Goal: Register for event/course

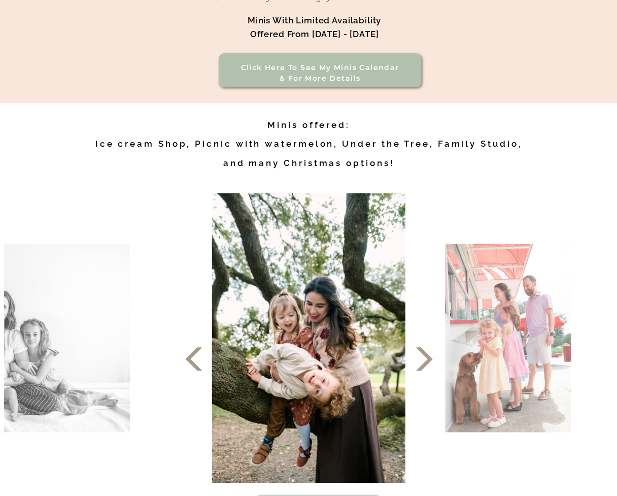
scroll to position [355, 0]
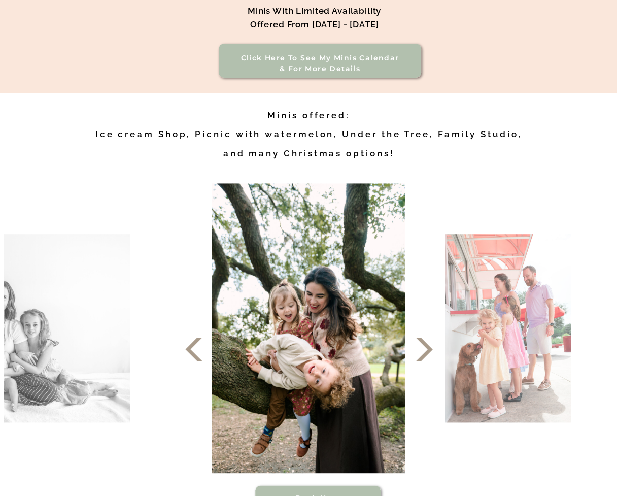
click at [315, 151] on h2 "Minis offered: Ice cream Shop, Picnic with watermelon, Under the Tree, Family S…" at bounding box center [309, 137] width 448 height 62
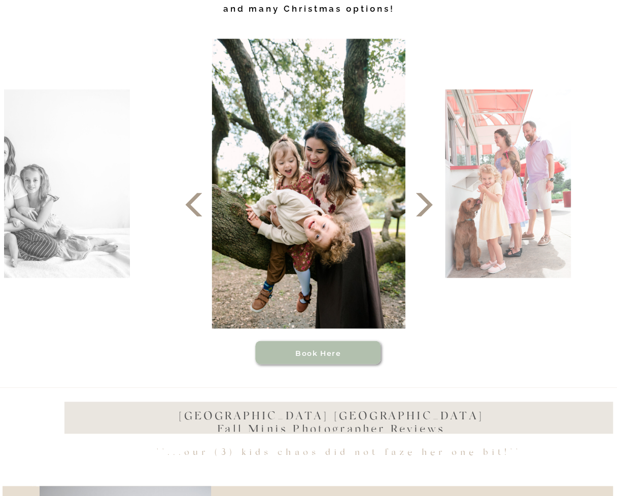
scroll to position [507, 0]
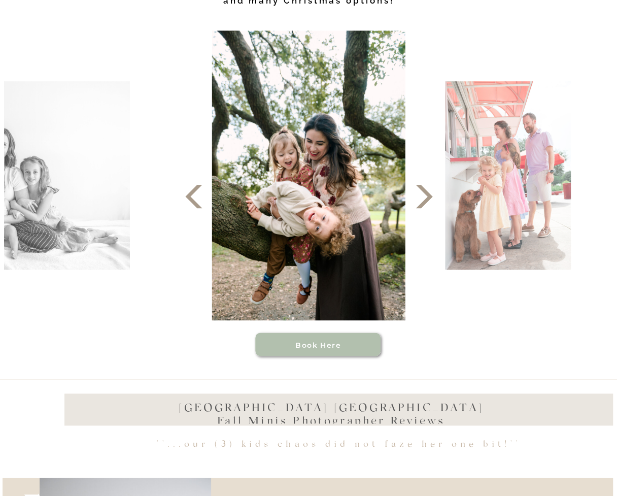
click at [425, 200] on polygon at bounding box center [424, 196] width 17 height 23
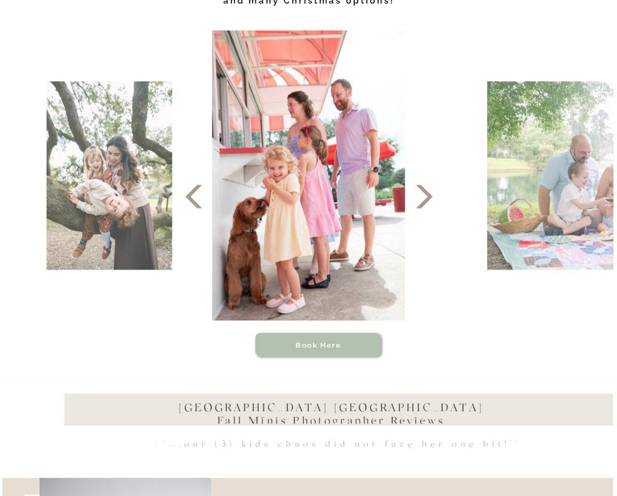
click at [424, 200] on polygon at bounding box center [424, 196] width 17 height 23
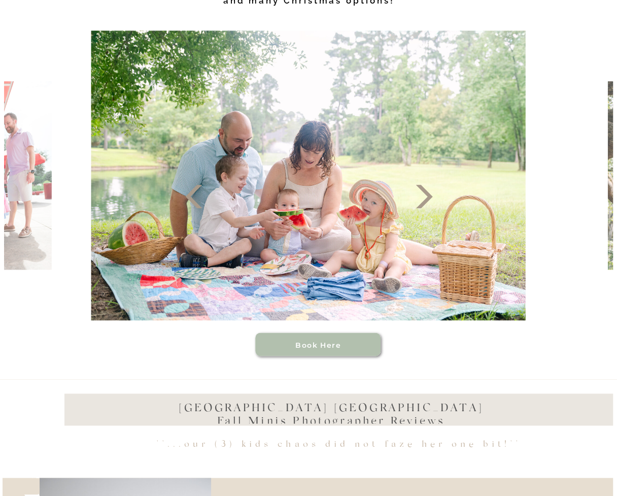
click at [424, 200] on polygon at bounding box center [424, 196] width 17 height 23
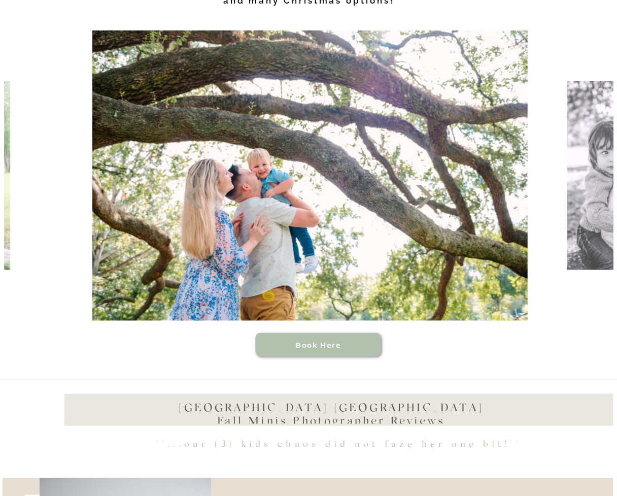
click at [424, 200] on polygon at bounding box center [424, 196] width 17 height 23
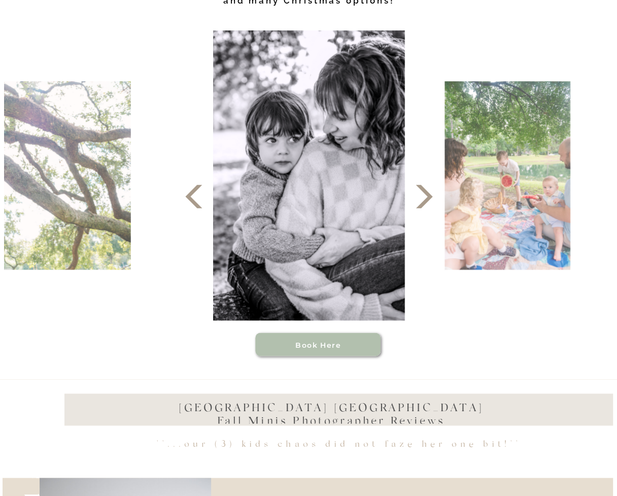
click at [424, 200] on polygon at bounding box center [424, 196] width 17 height 23
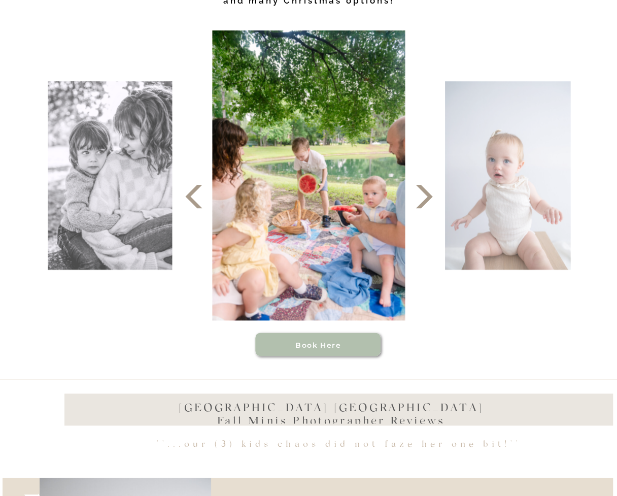
click at [424, 200] on polygon at bounding box center [424, 196] width 17 height 23
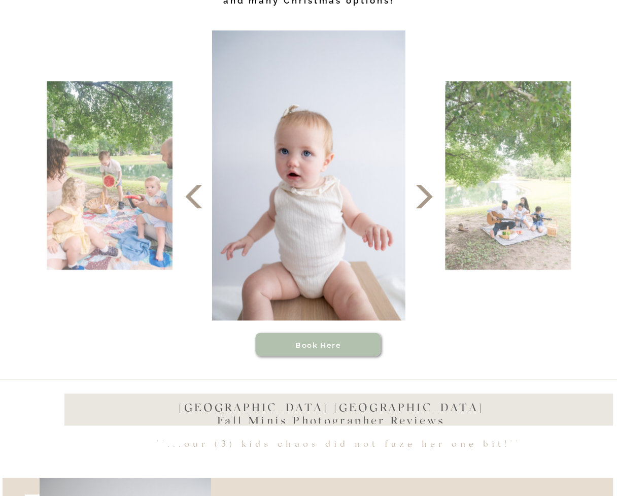
click at [424, 198] on icon at bounding box center [424, 196] width 30 height 30
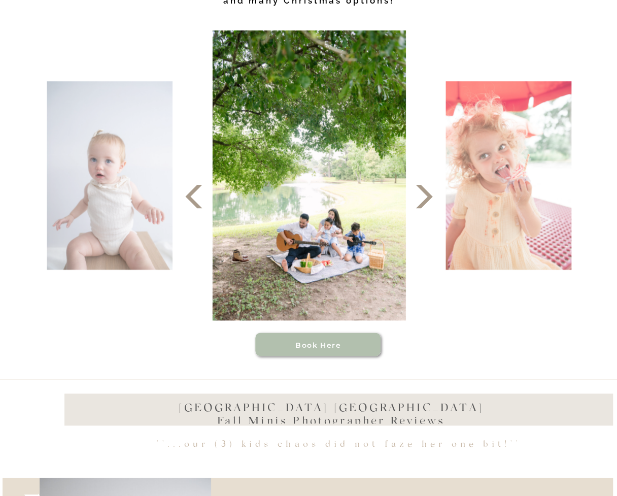
click at [425, 191] on polygon at bounding box center [424, 196] width 17 height 23
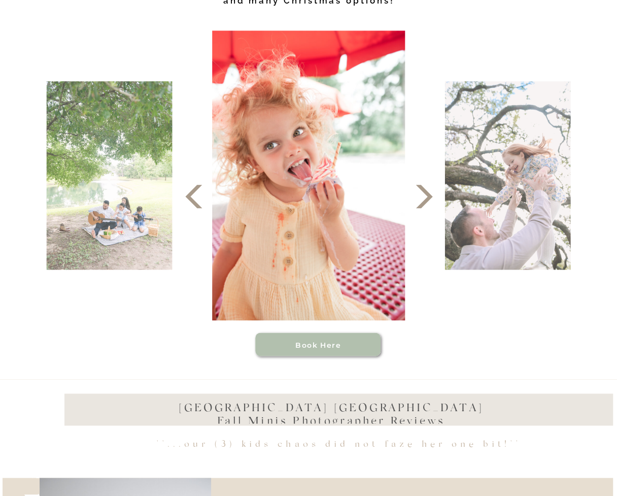
click at [425, 192] on polygon at bounding box center [424, 196] width 17 height 23
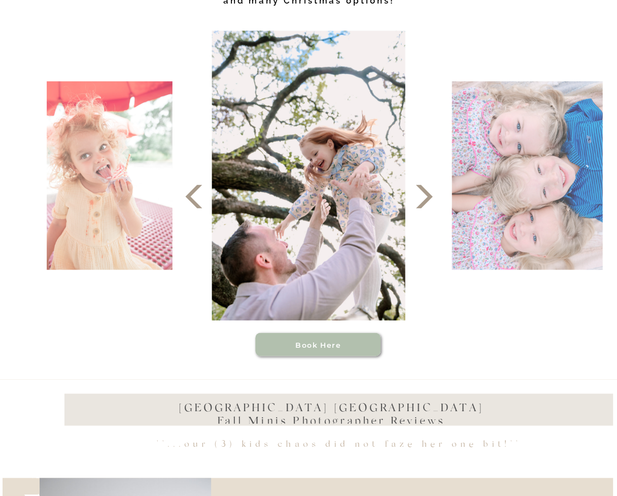
click at [424, 192] on polygon at bounding box center [424, 196] width 17 height 23
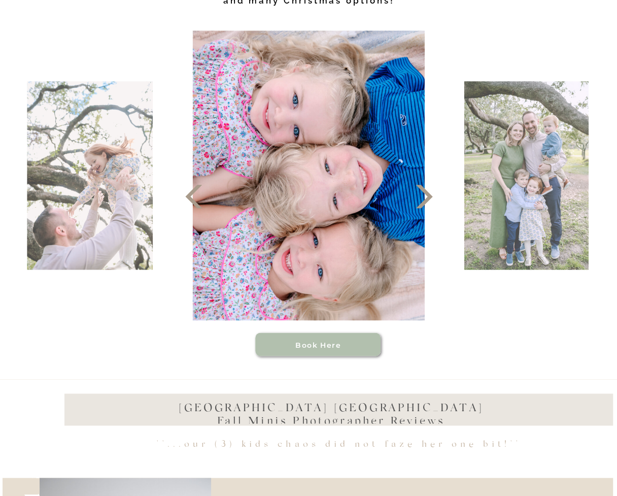
click at [425, 196] on icon at bounding box center [424, 196] width 30 height 30
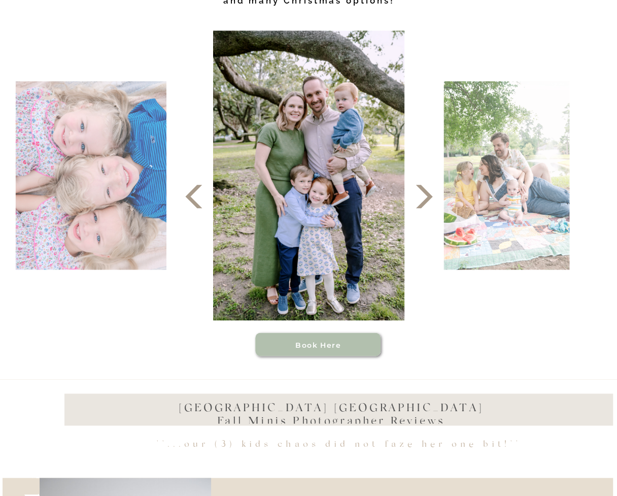
click at [425, 197] on icon at bounding box center [424, 196] width 30 height 30
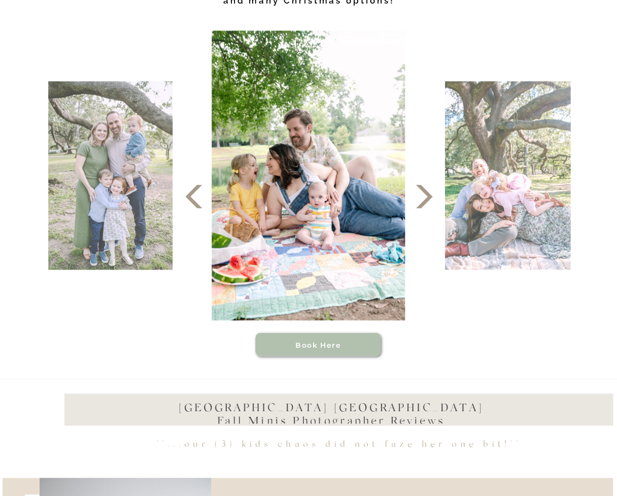
click at [425, 196] on icon at bounding box center [424, 196] width 30 height 30
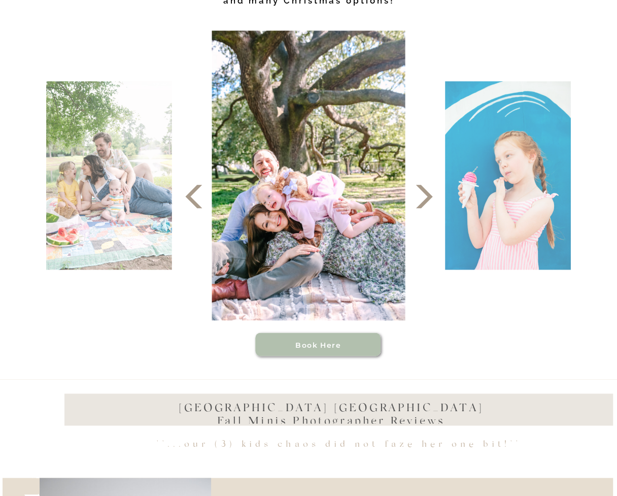
click at [425, 196] on icon at bounding box center [424, 196] width 30 height 30
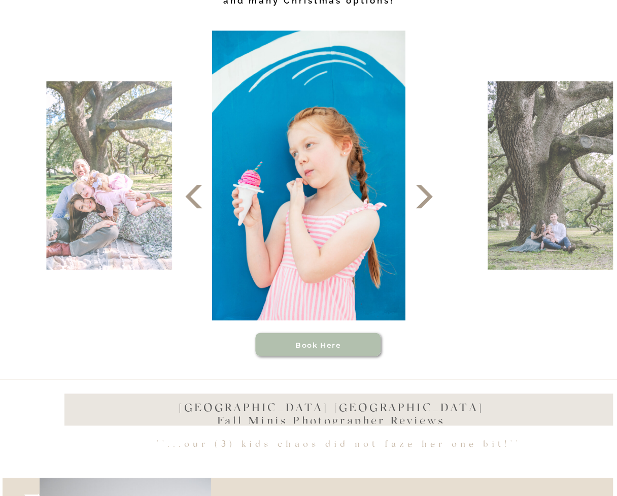
click at [426, 197] on icon at bounding box center [424, 196] width 30 height 30
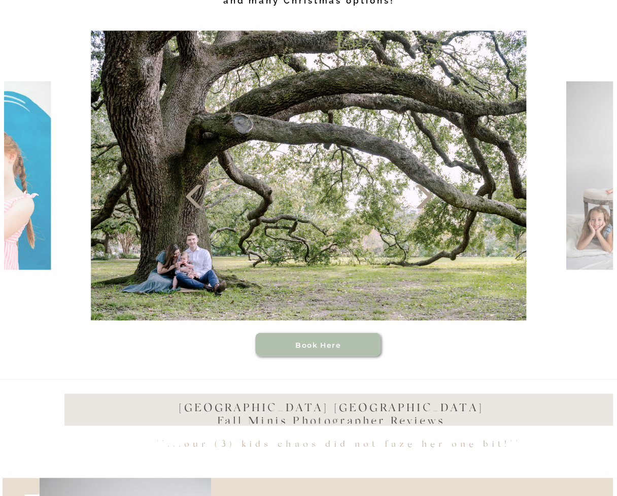
click at [424, 196] on icon at bounding box center [424, 196] width 30 height 30
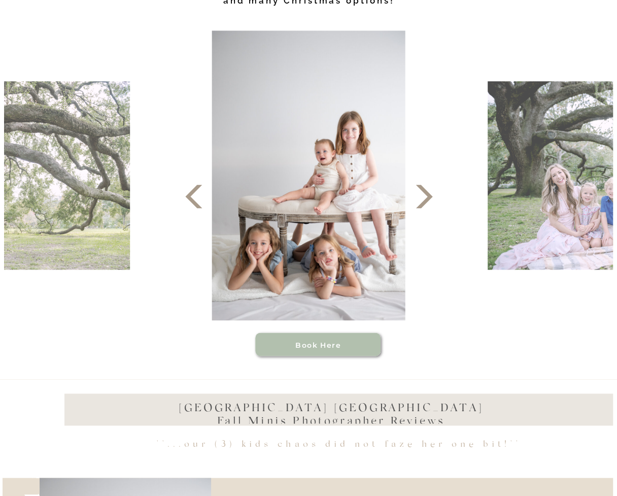
click at [424, 196] on icon at bounding box center [424, 196] width 30 height 30
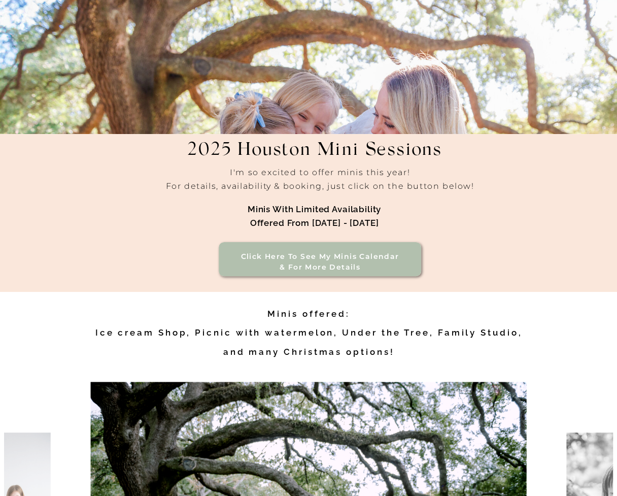
scroll to position [0, 0]
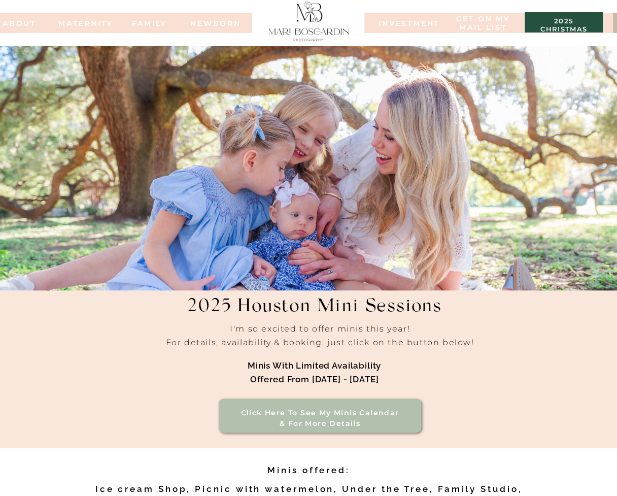
click at [565, 19] on h3 "2025 christmas minis" at bounding box center [564, 22] width 68 height 10
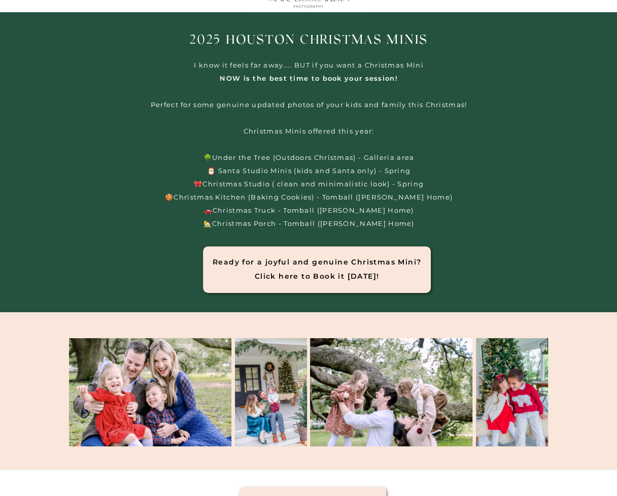
scroll to position [51, 0]
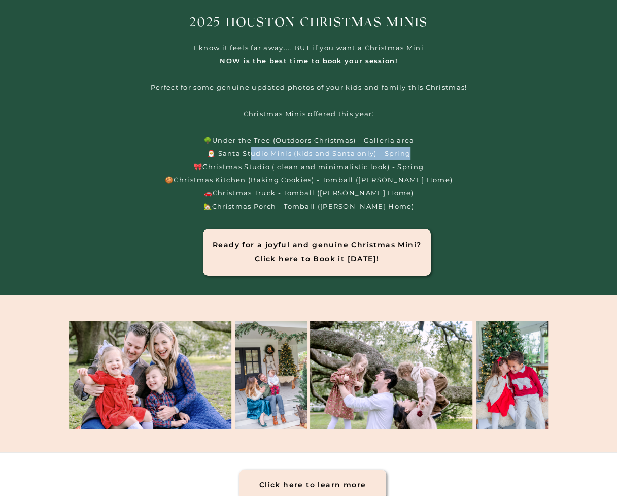
drag, startPoint x: 252, startPoint y: 152, endPoint x: 411, endPoint y: 152, distance: 159.3
click at [411, 152] on p "I know it feels far away.... BUT if you want a Christmas Mini NOW is the best t…" at bounding box center [309, 123] width 368 height 165
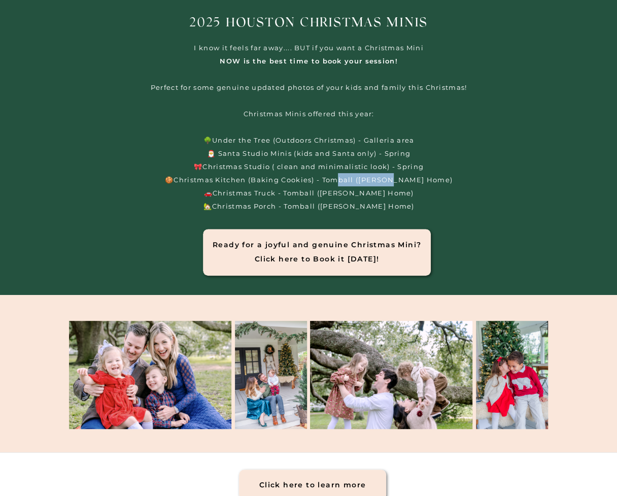
drag, startPoint x: 356, startPoint y: 180, endPoint x: 410, endPoint y: 183, distance: 54.4
click at [410, 183] on p "I know it feels far away.... BUT if you want a Christmas Mini NOW is the best t…" at bounding box center [309, 123] width 368 height 165
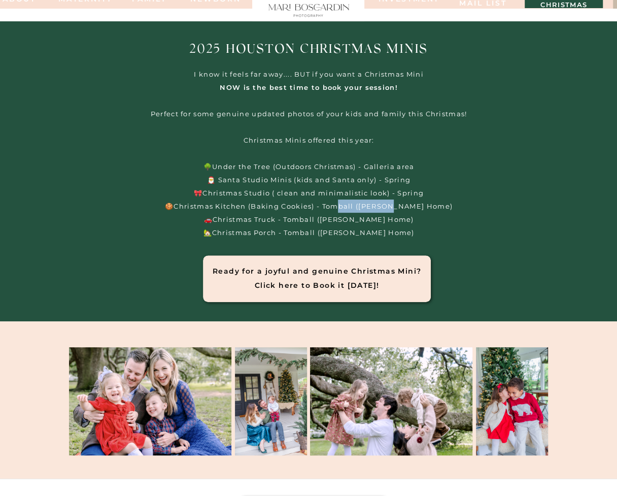
scroll to position [0, 0]
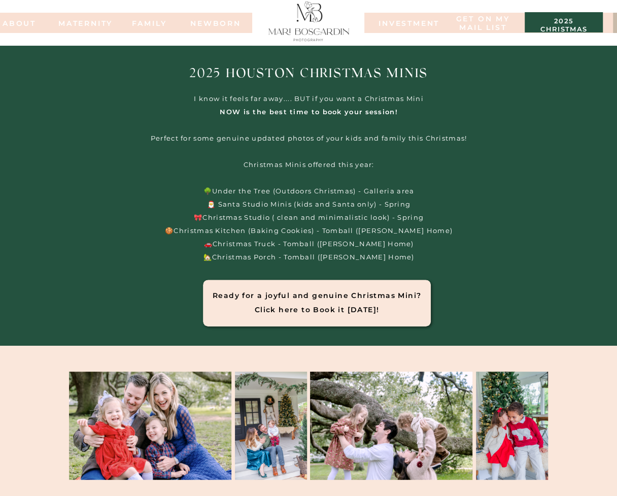
click at [380, 188] on p "I know it feels far away.... BUT if you want a Christmas Mini NOW is the best t…" at bounding box center [309, 174] width 368 height 165
drag, startPoint x: 304, startPoint y: 193, endPoint x: 364, endPoint y: 193, distance: 59.9
click at [364, 193] on p "I know it feels far away.... BUT if you want a Christmas Mini NOW is the best t…" at bounding box center [309, 174] width 368 height 165
drag, startPoint x: 364, startPoint y: 193, endPoint x: 275, endPoint y: 194, distance: 89.8
click at [281, 194] on p "I know it feels far away.... BUT if you want a Christmas Mini NOW is the best t…" at bounding box center [309, 174] width 368 height 165
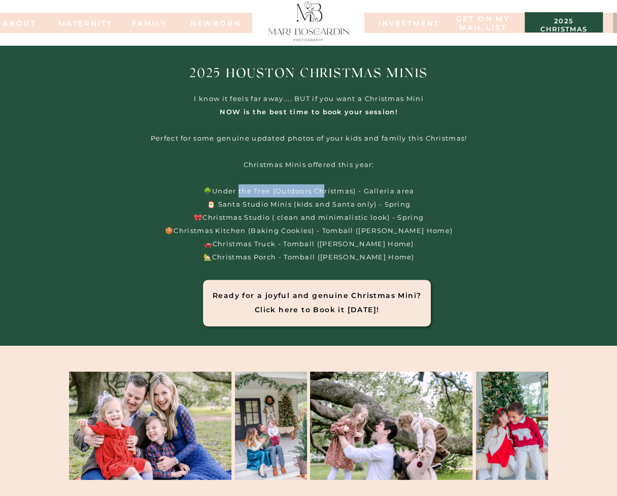
drag, startPoint x: 238, startPoint y: 189, endPoint x: 328, endPoint y: 190, distance: 90.3
click at [328, 190] on p "I know it feels far away.... BUT if you want a Christmas Mini NOW is the best t…" at bounding box center [309, 174] width 368 height 165
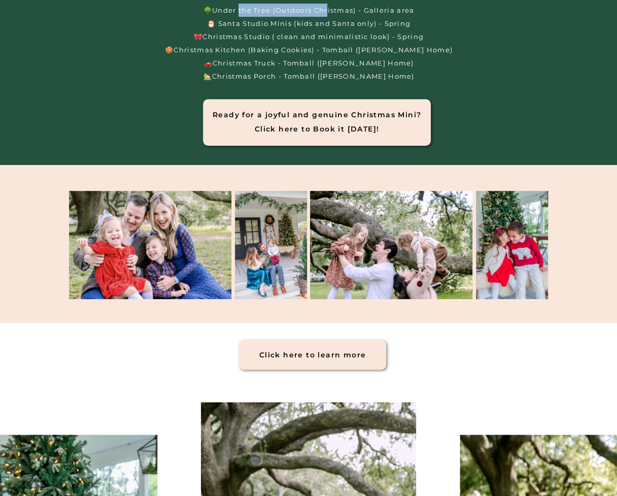
scroll to position [202, 0]
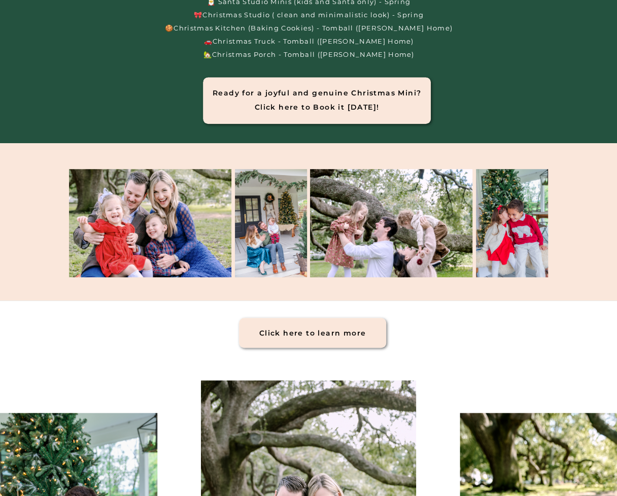
click at [200, 201] on div at bounding box center [150, 223] width 162 height 108
click at [291, 196] on div at bounding box center [271, 223] width 72 height 108
click at [408, 200] on div at bounding box center [391, 223] width 162 height 108
click at [516, 199] on div at bounding box center [512, 223] width 72 height 108
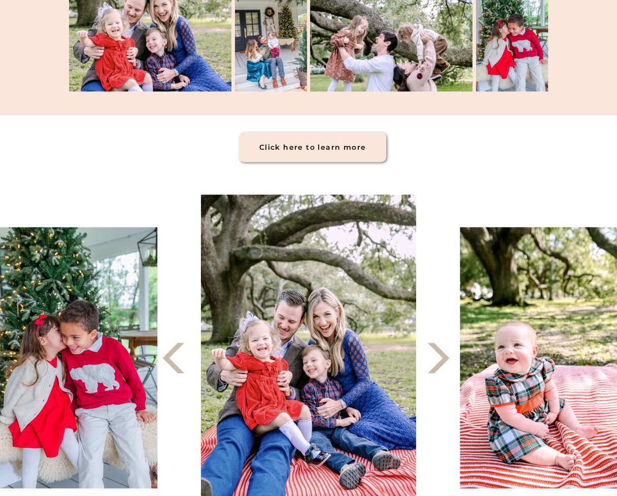
scroll to position [406, 0]
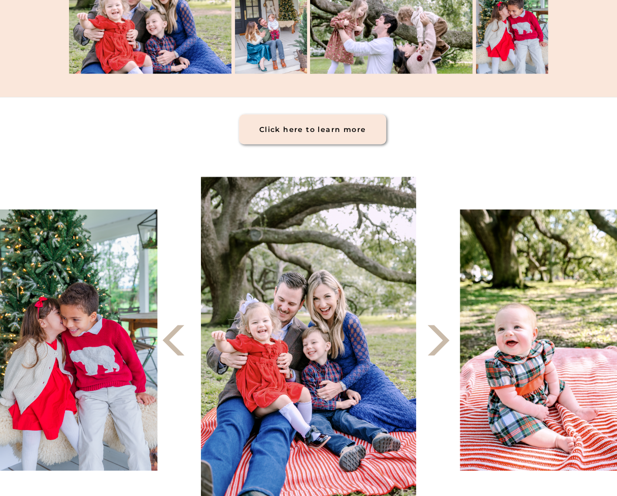
click at [341, 133] on h1 "Click here to learn more" at bounding box center [312, 130] width 147 height 16
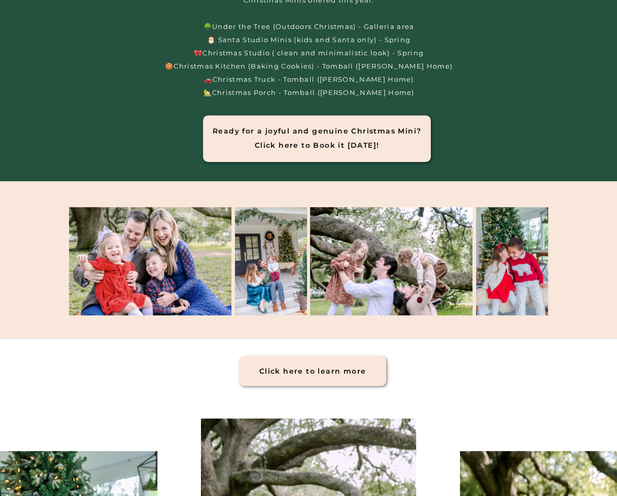
scroll to position [0, 0]
